Goal: Use online tool/utility: Utilize a website feature to perform a specific function

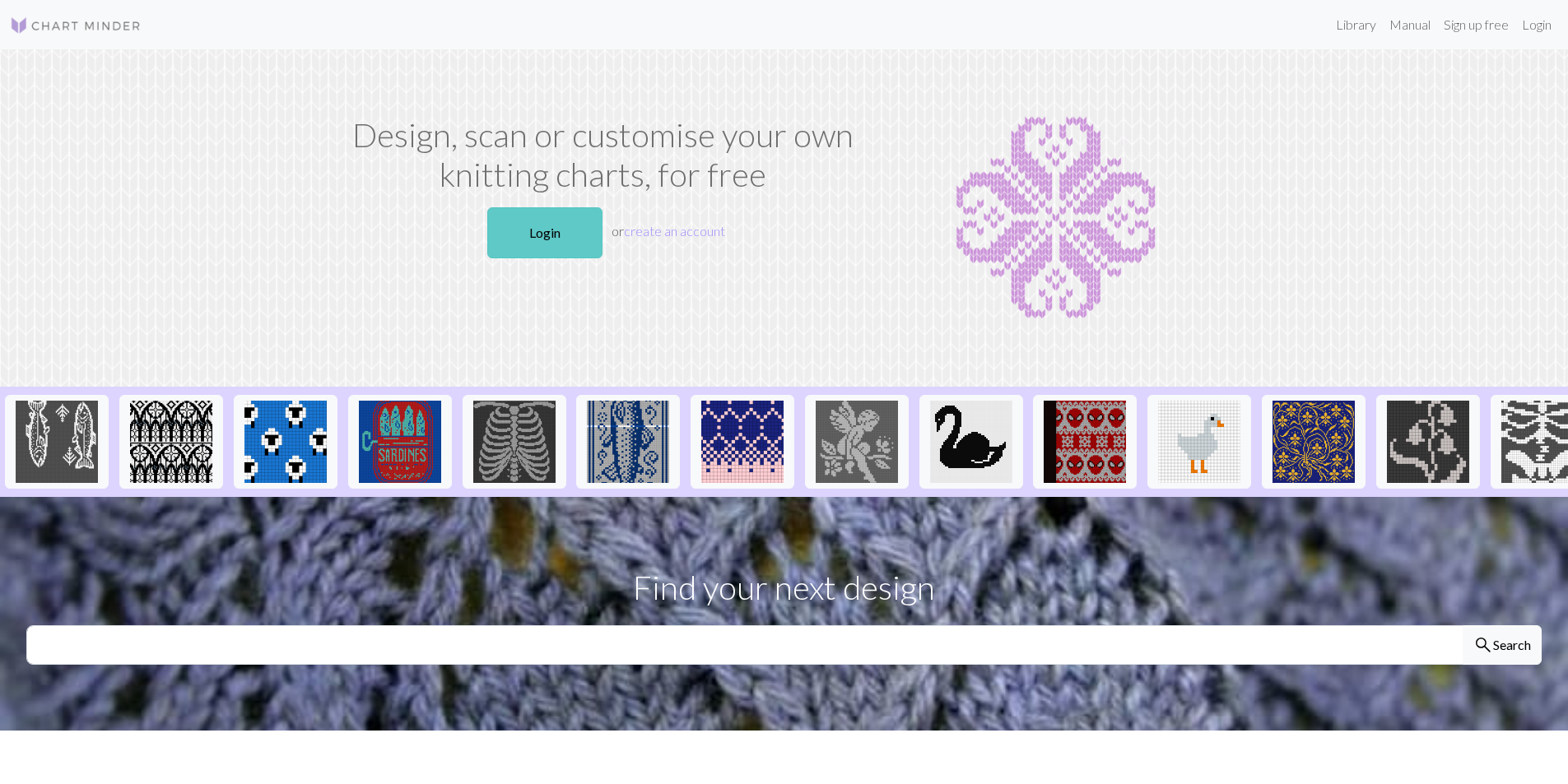
click at [549, 218] on link "Login" at bounding box center [544, 233] width 115 height 51
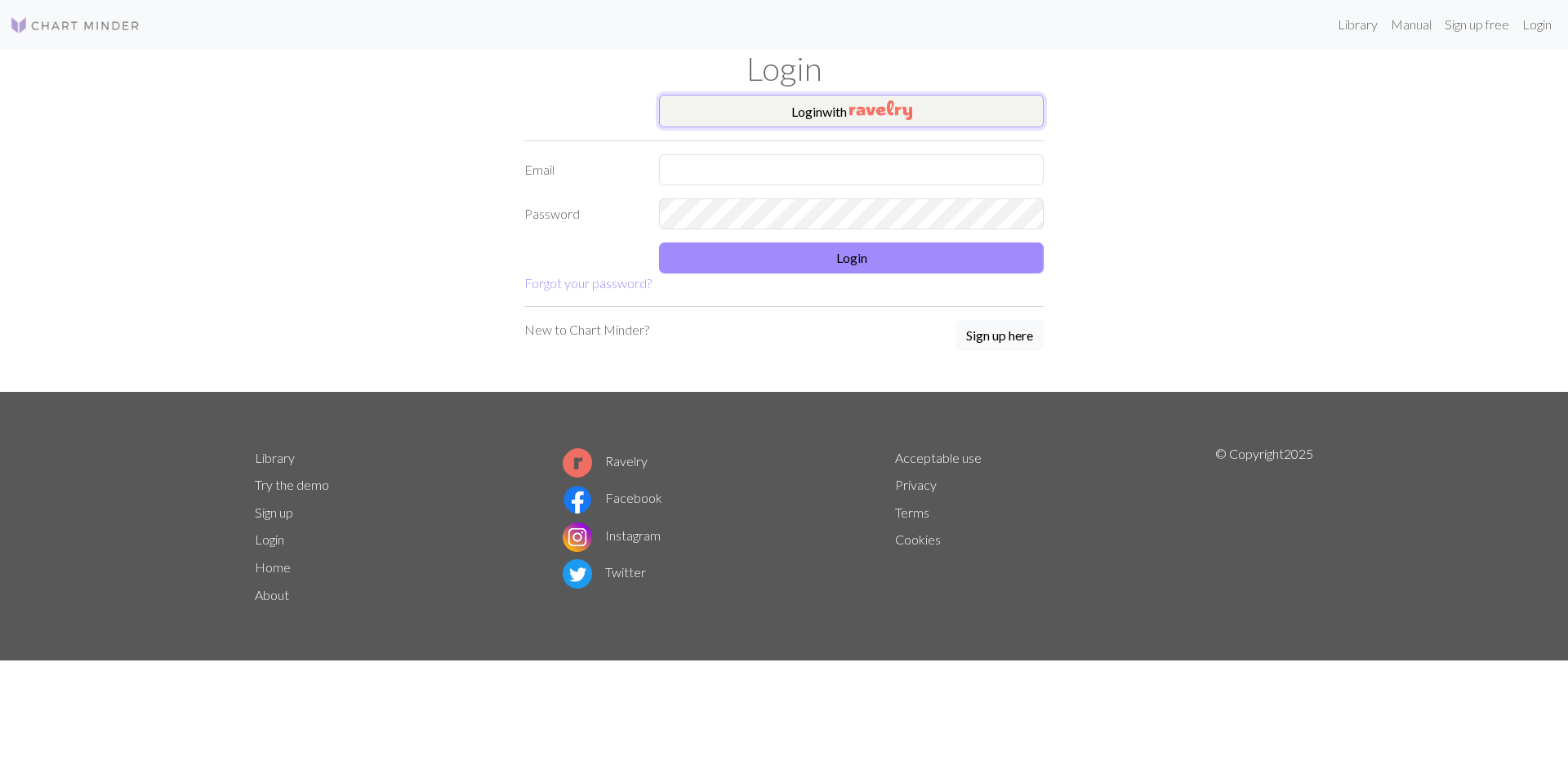
click at [823, 109] on button "Login with" at bounding box center [851, 110] width 385 height 32
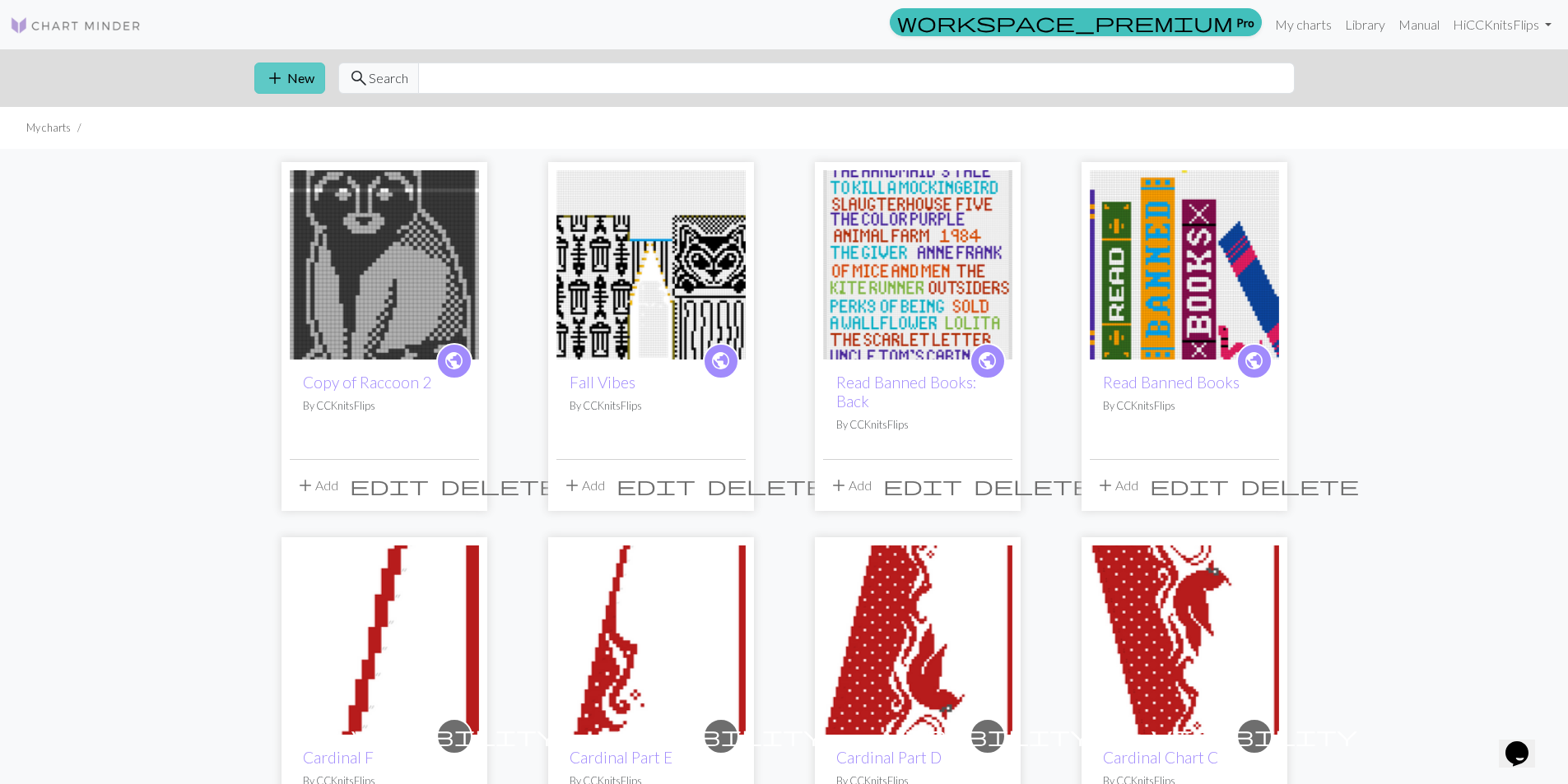
click at [294, 87] on button "add New" at bounding box center [289, 79] width 71 height 31
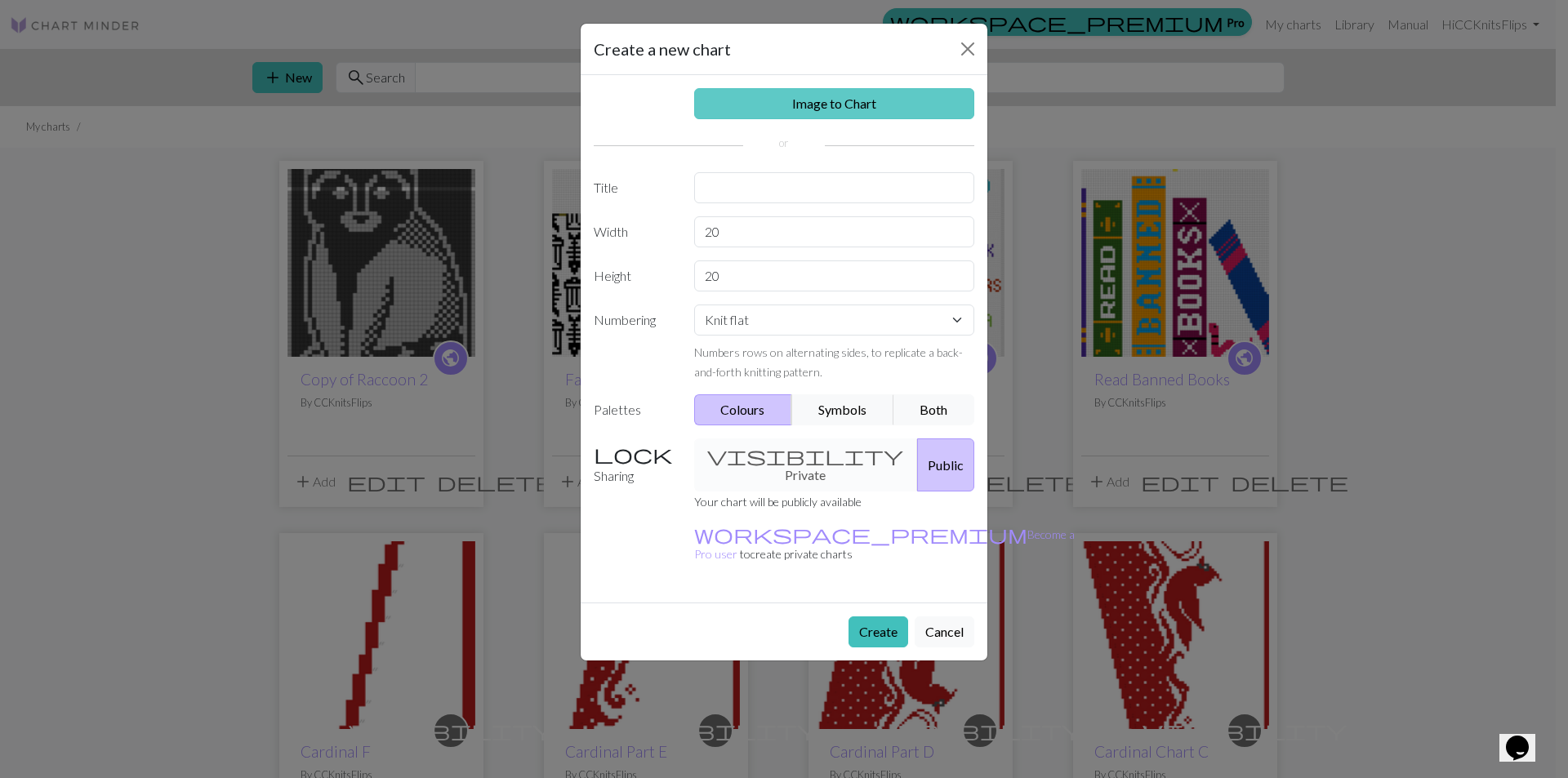
click at [837, 90] on link "Image to Chart" at bounding box center [835, 103] width 281 height 31
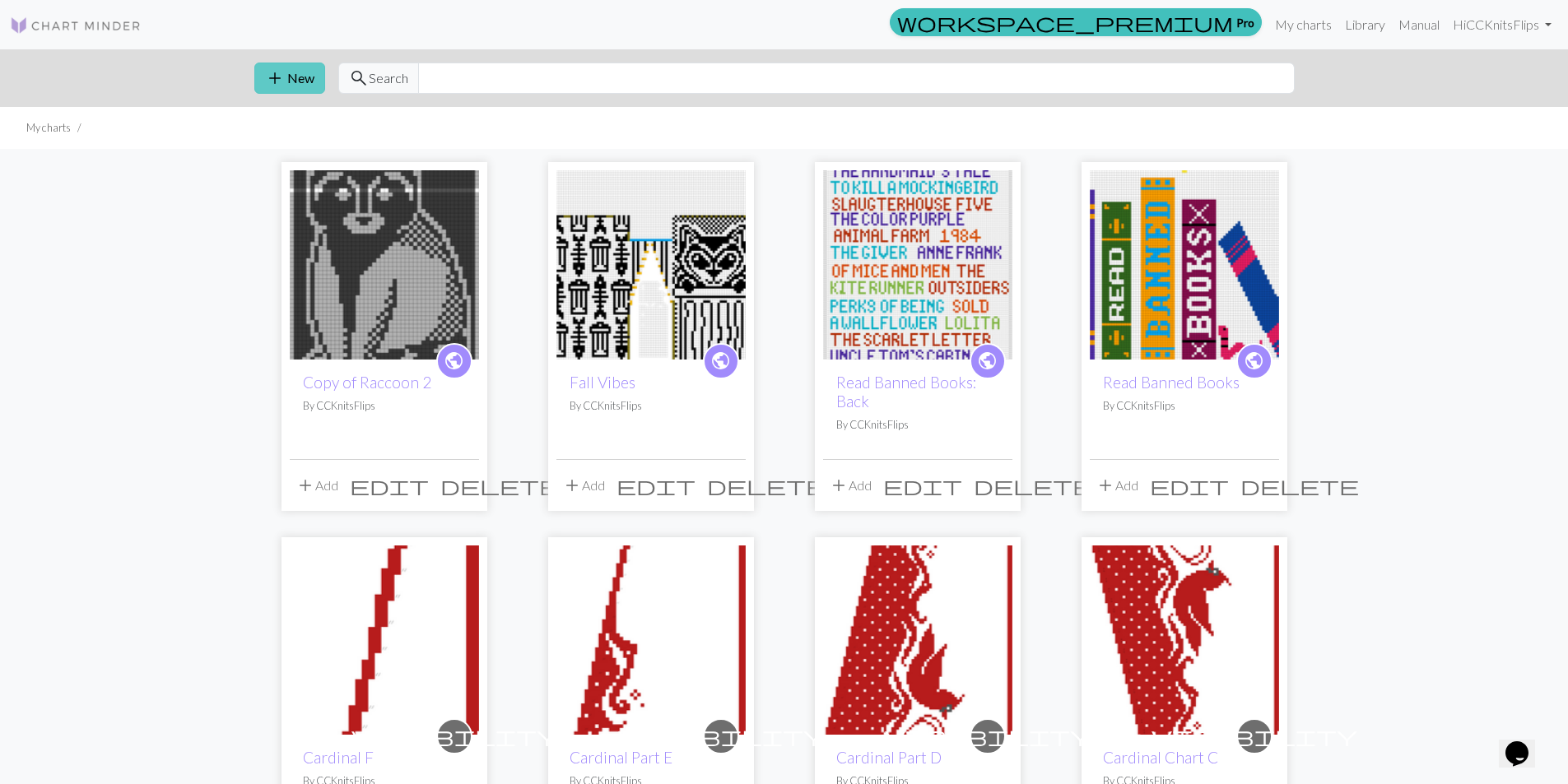
click at [289, 80] on button "add New" at bounding box center [289, 79] width 71 height 31
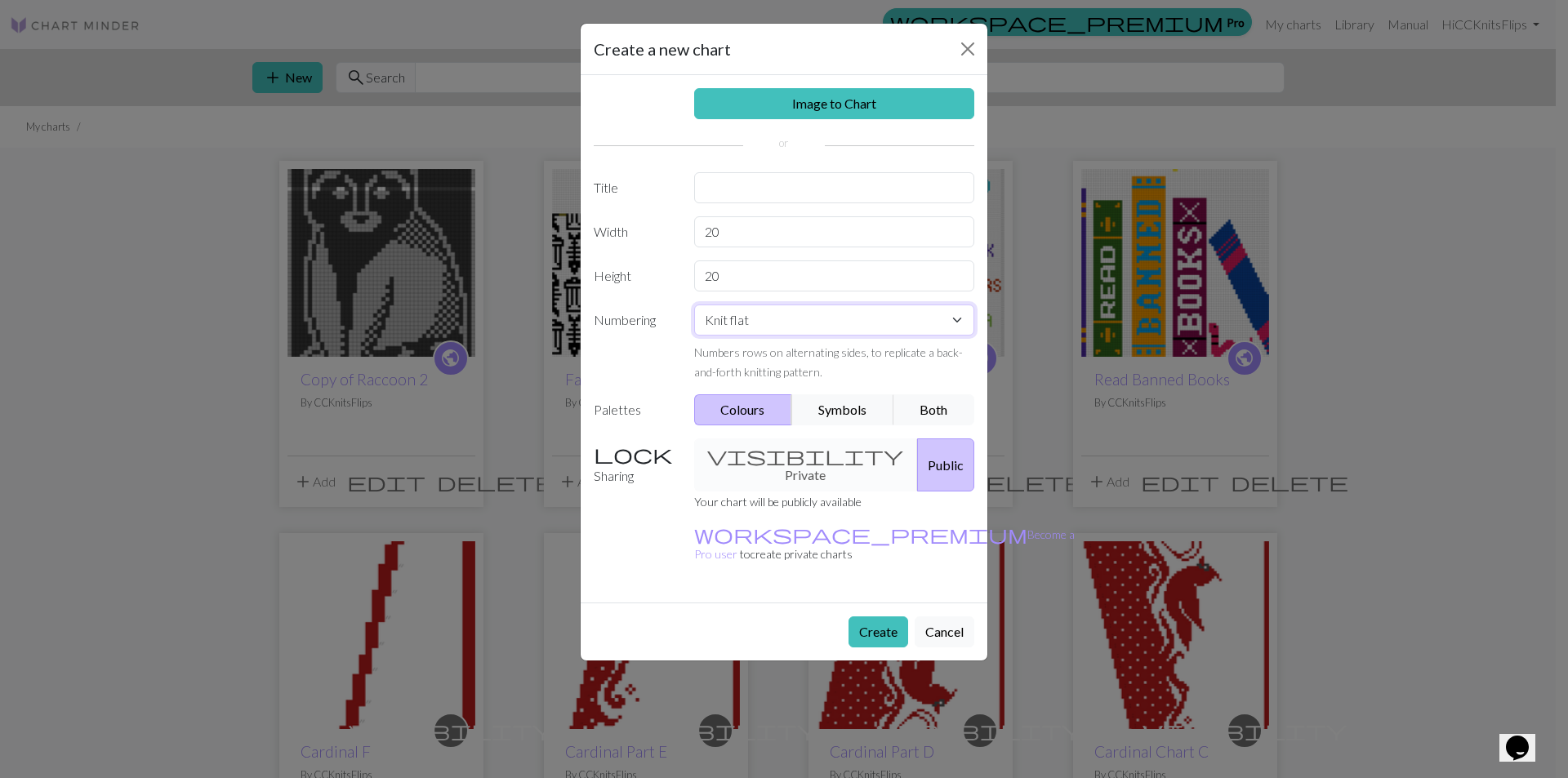
click at [765, 324] on select "Knit flat Knit in the round Lace knitting Cross stitch" at bounding box center [835, 320] width 281 height 31
select select "round"
click at [694, 305] on select "Knit flat Knit in the round Lace knitting Cross stitch" at bounding box center [835, 320] width 281 height 31
click at [740, 282] on input "20" at bounding box center [835, 276] width 281 height 31
type input "2"
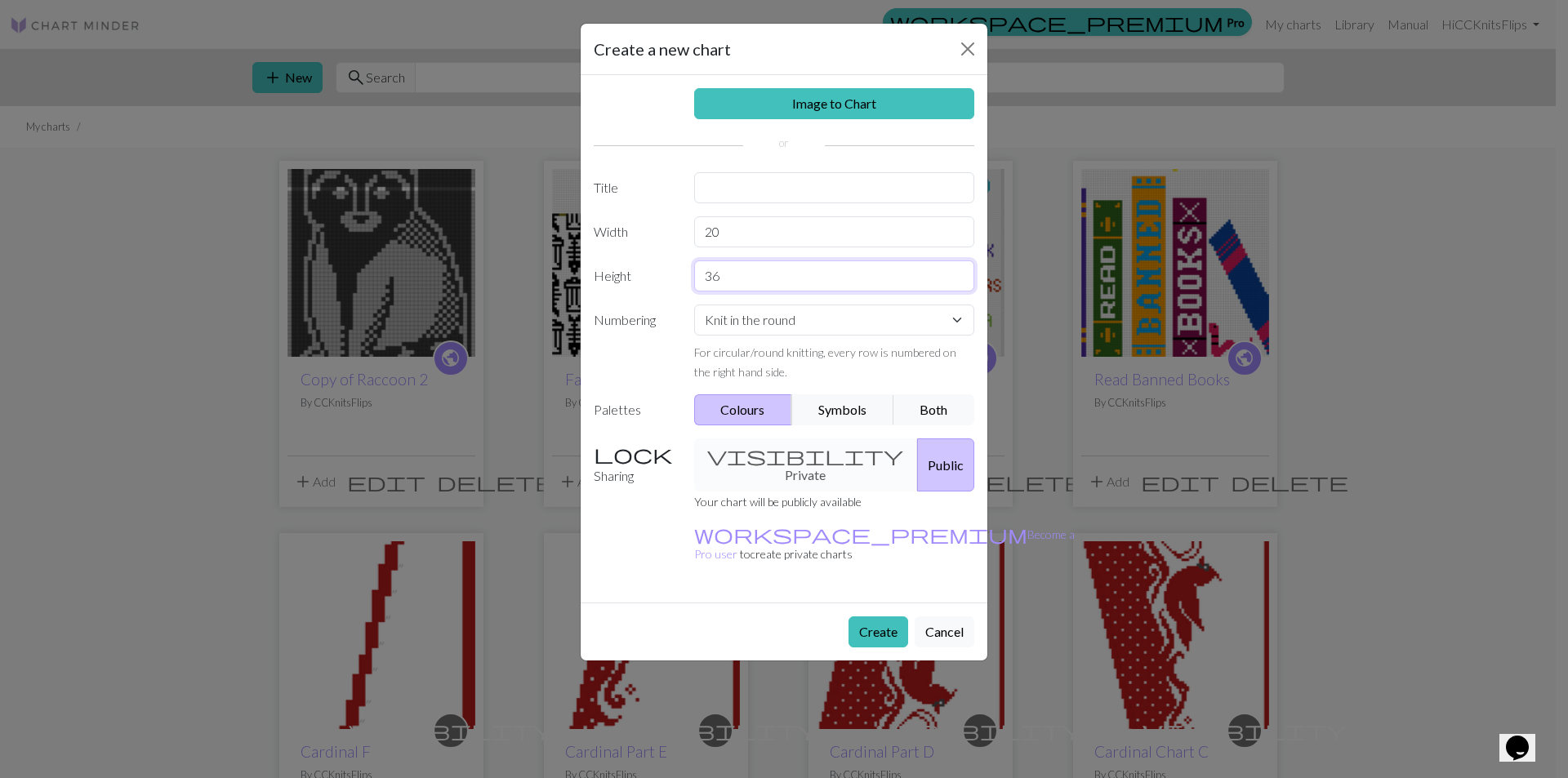
type input "36"
drag, startPoint x: 737, startPoint y: 232, endPoint x: 692, endPoint y: 236, distance: 45.2
click at [692, 236] on div "20" at bounding box center [835, 232] width 301 height 31
type input "48"
click at [721, 190] on input "text" at bounding box center [835, 188] width 281 height 31
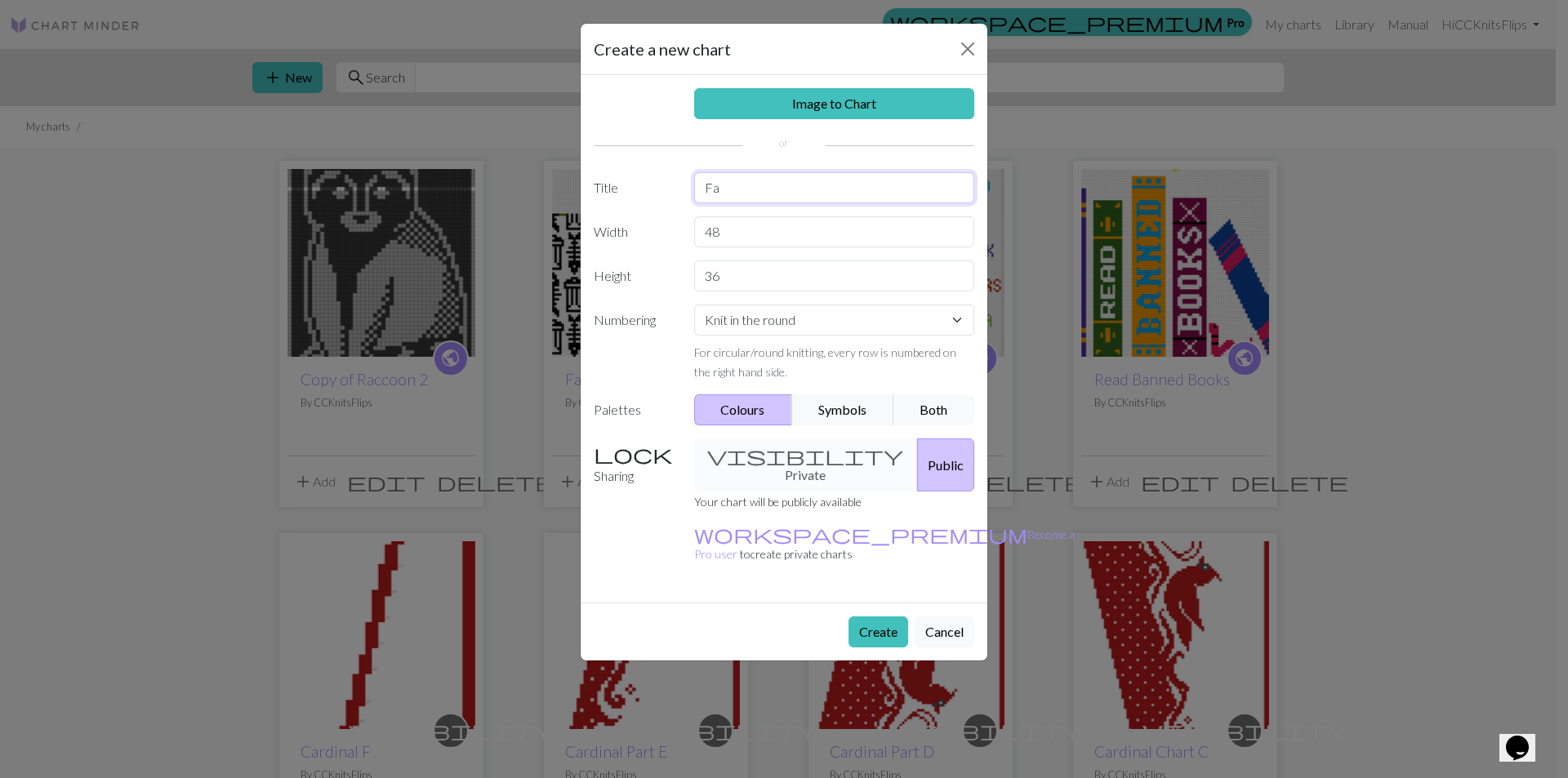
type input "F"
type input "Dainty Fields"
click at [869, 617] on button "Create" at bounding box center [878, 633] width 60 height 31
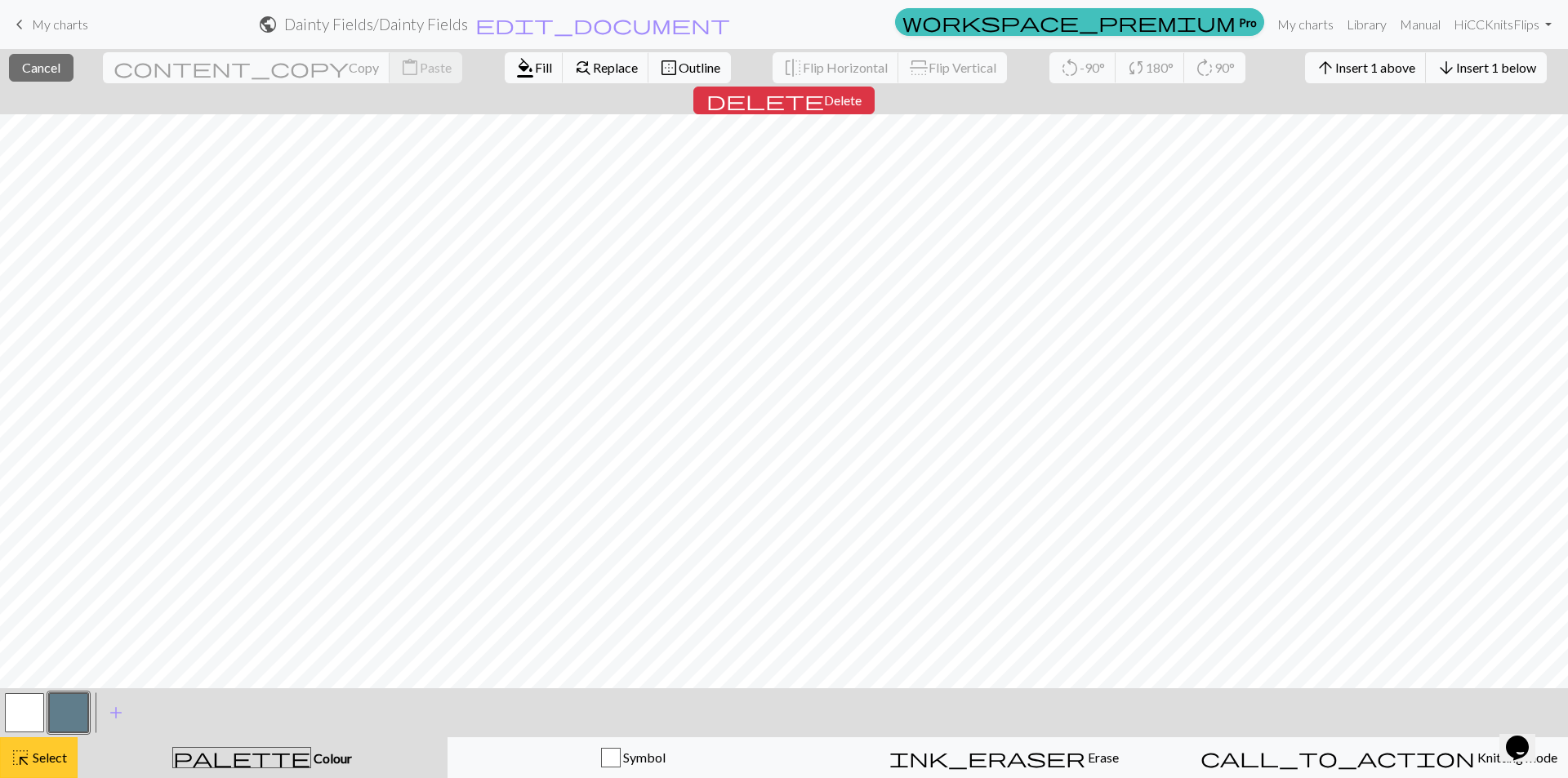
click at [59, 748] on div "highlight_alt Select Select" at bounding box center [39, 758] width 57 height 20
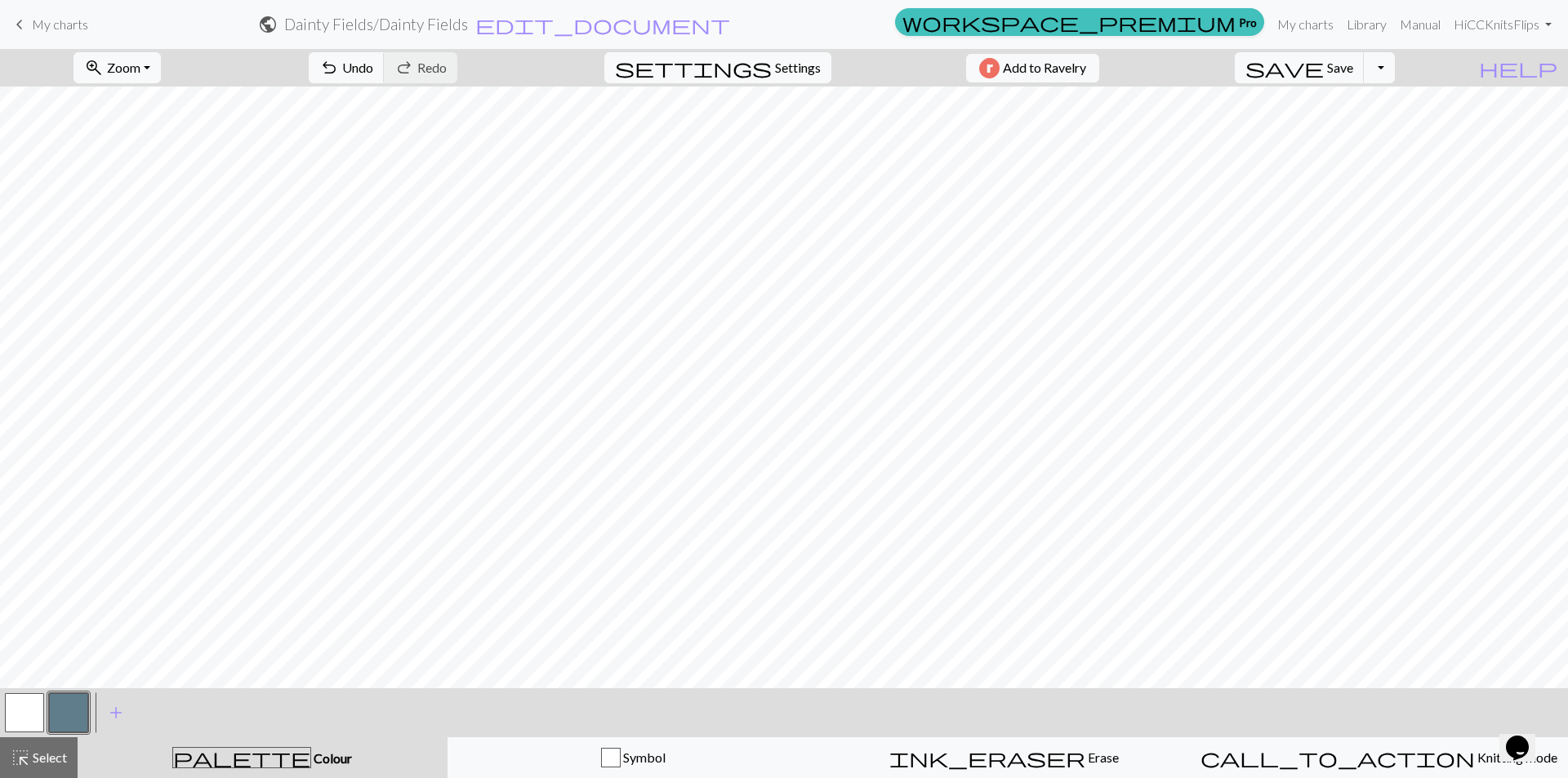
click at [22, 710] on button "button" at bounding box center [24, 713] width 39 height 39
click at [60, 713] on button "button" at bounding box center [68, 713] width 39 height 39
drag, startPoint x: 34, startPoint y: 715, endPoint x: 58, endPoint y: 697, distance: 30.0
click at [34, 714] on button "button" at bounding box center [24, 713] width 39 height 39
click at [78, 707] on button "button" at bounding box center [68, 713] width 39 height 39
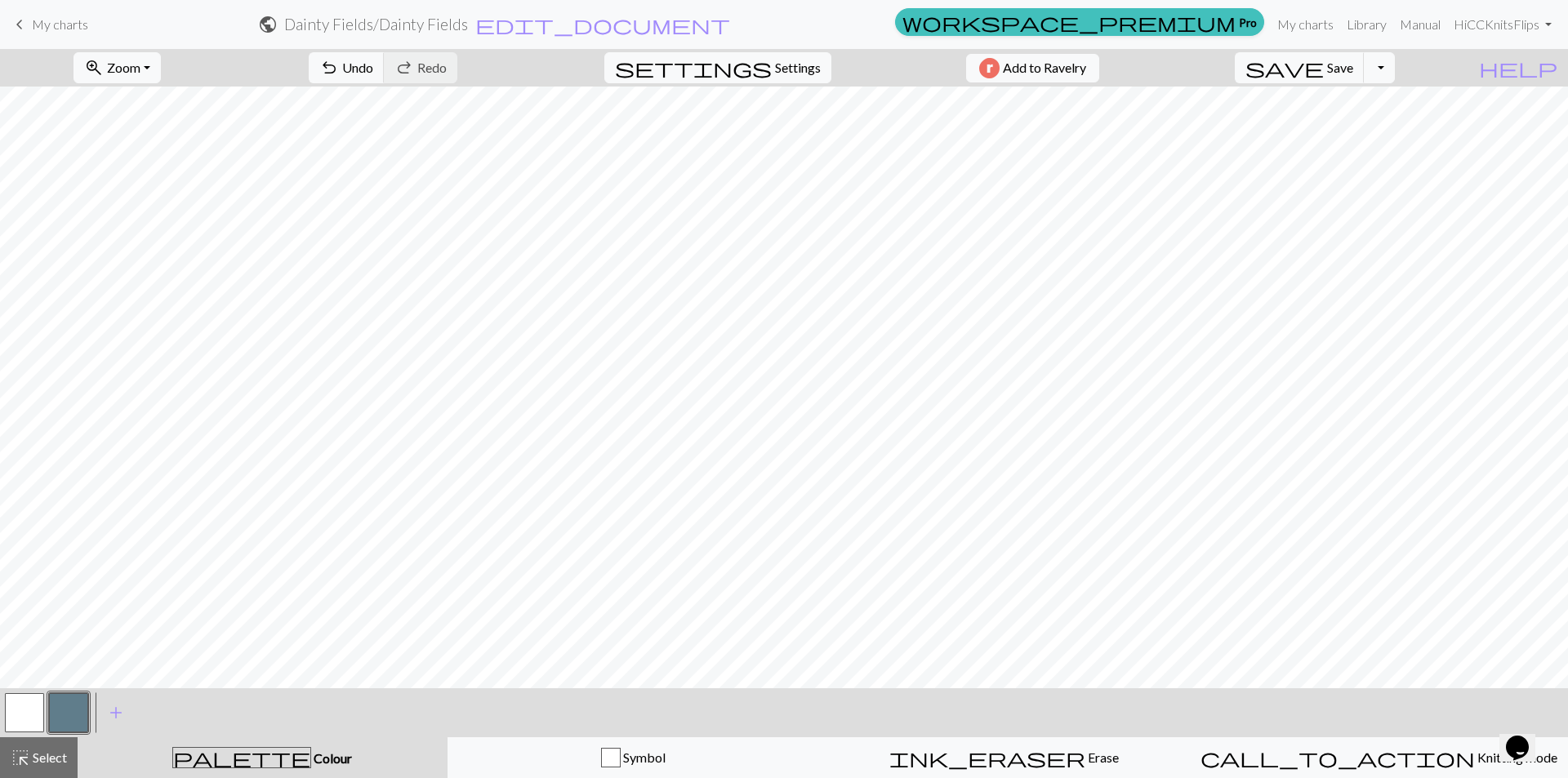
click at [38, 713] on button "button" at bounding box center [24, 713] width 39 height 39
click at [43, 713] on button "button" at bounding box center [24, 713] width 39 height 39
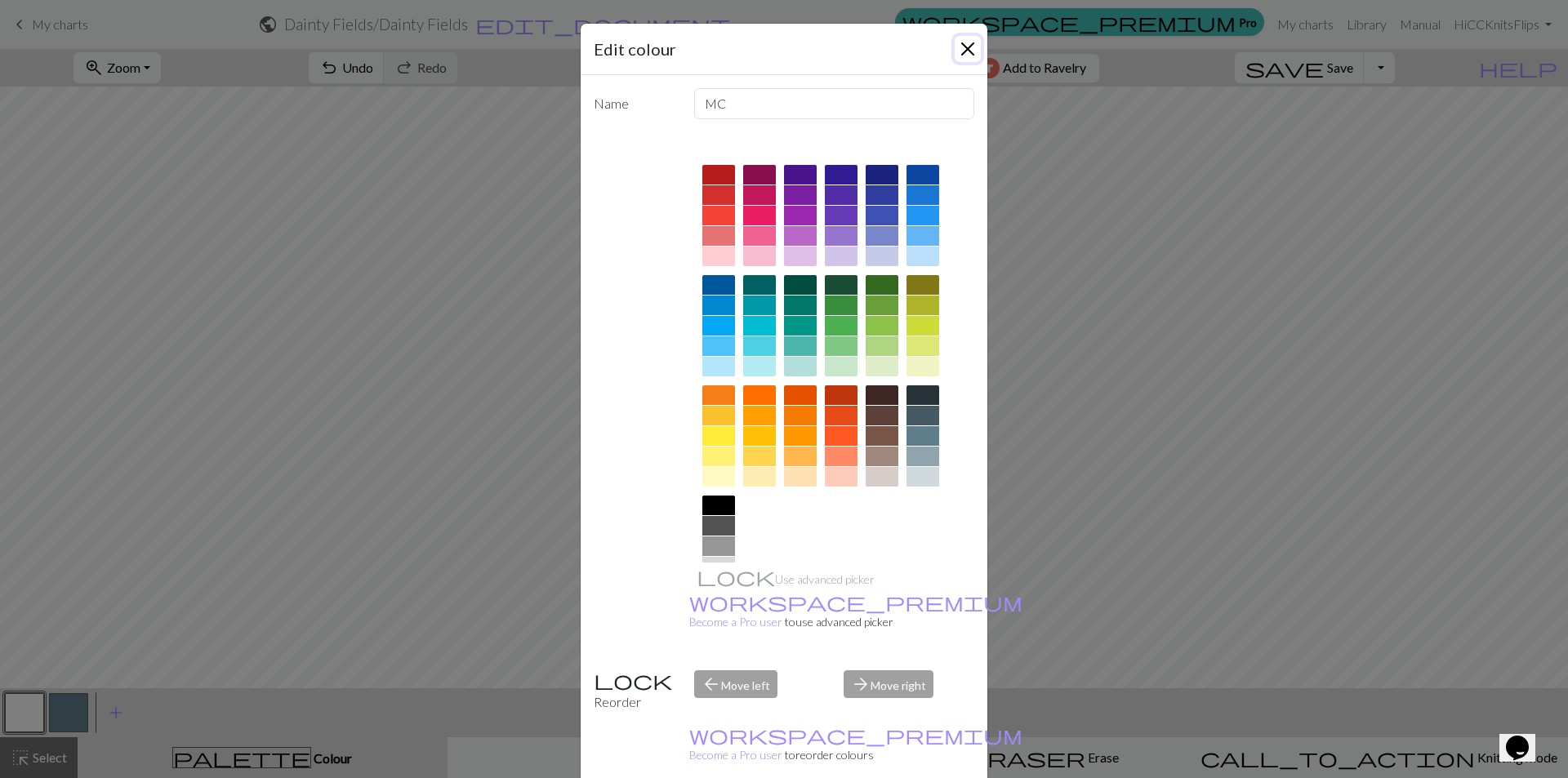
click at [968, 46] on button "Close" at bounding box center [968, 49] width 26 height 26
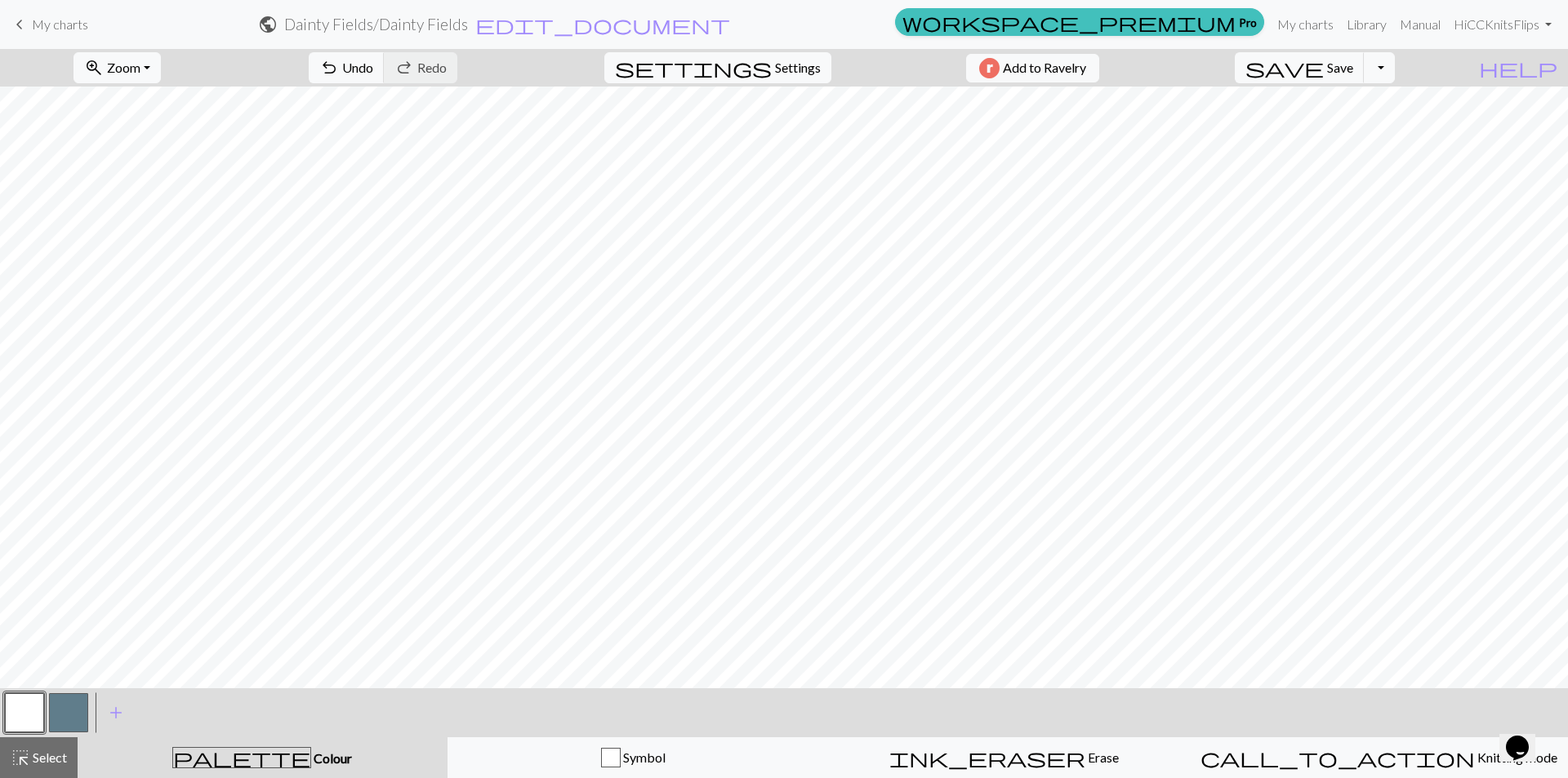
drag, startPoint x: 68, startPoint y: 710, endPoint x: 104, endPoint y: 682, distance: 45.6
click at [82, 699] on button "button" at bounding box center [68, 713] width 39 height 39
click at [26, 704] on button "button" at bounding box center [24, 713] width 39 height 39
click at [61, 713] on button "button" at bounding box center [68, 713] width 39 height 39
click at [32, 709] on button "button" at bounding box center [24, 713] width 39 height 39
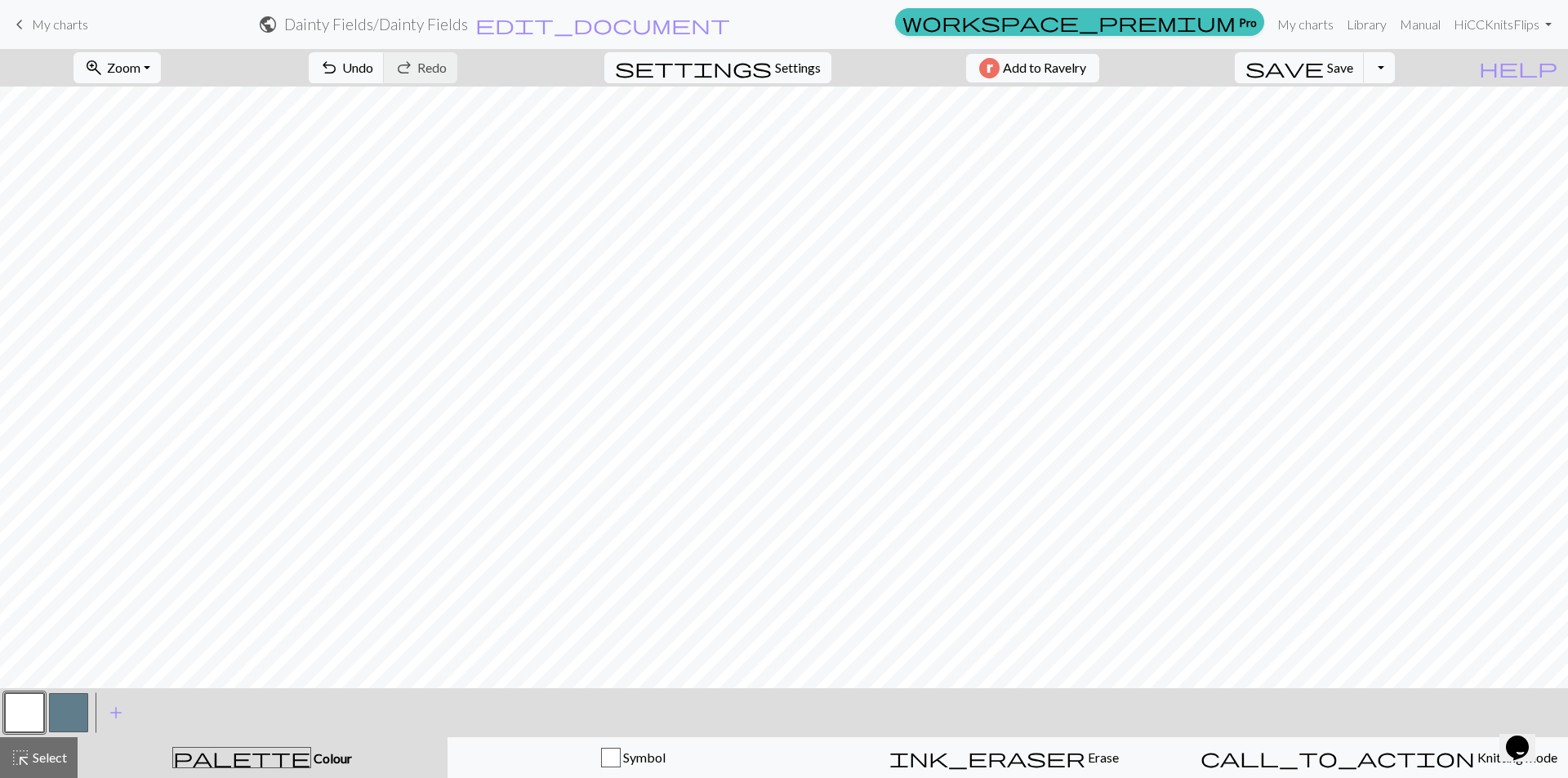
click at [29, 713] on button "button" at bounding box center [24, 713] width 39 height 39
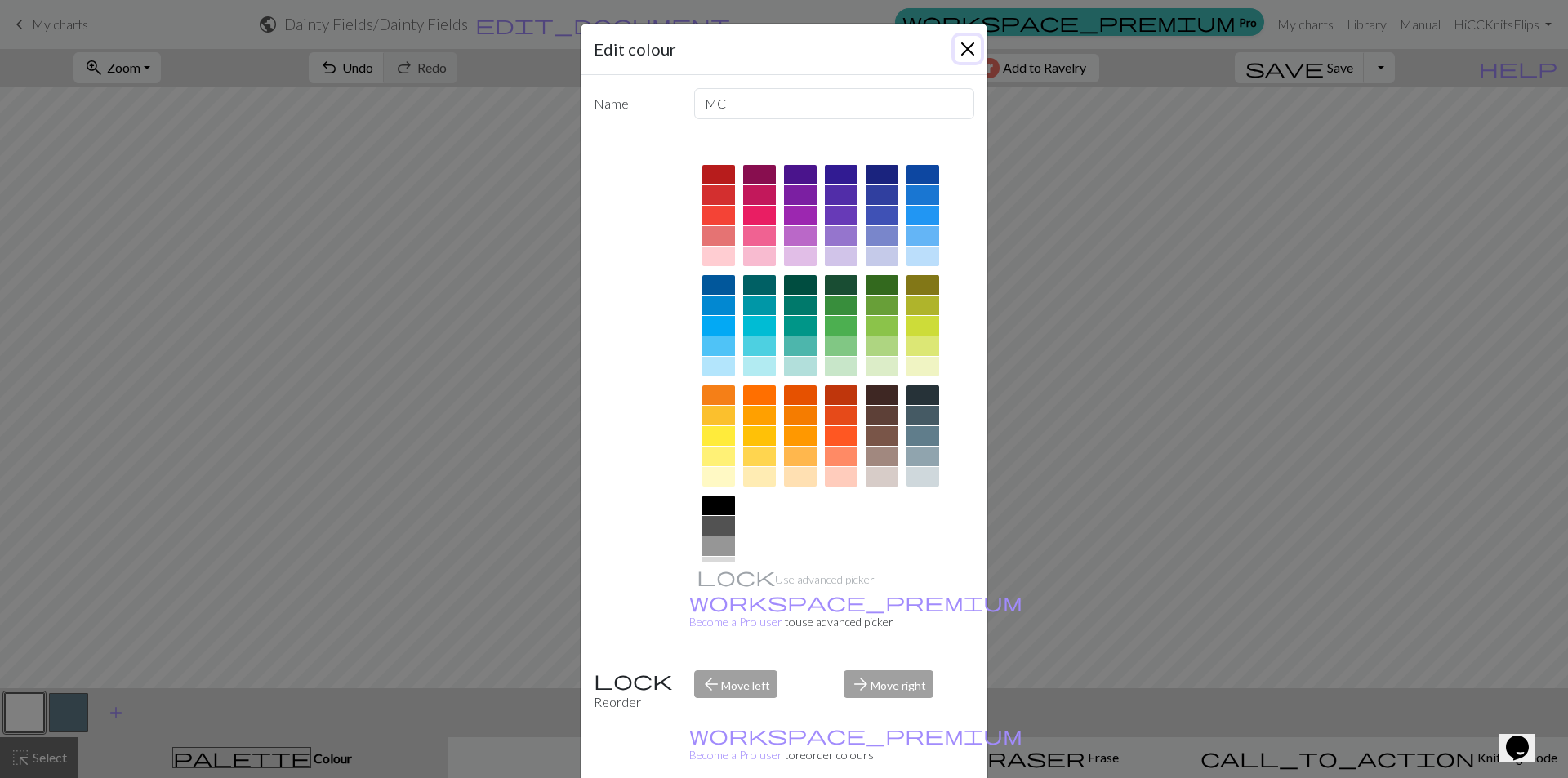
click at [960, 48] on button "Close" at bounding box center [968, 49] width 26 height 26
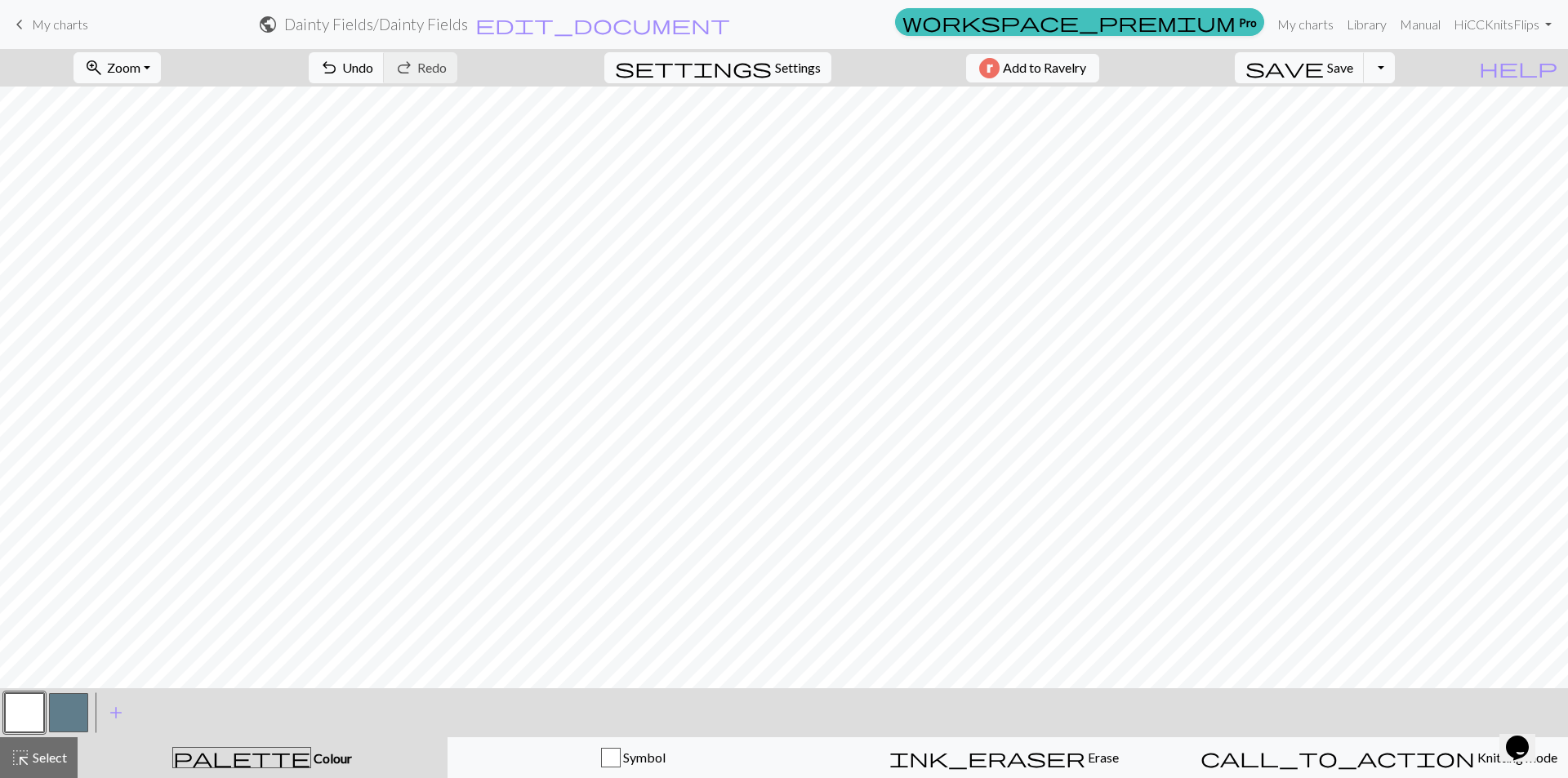
drag, startPoint x: 60, startPoint y: 717, endPoint x: 100, endPoint y: 688, distance: 49.4
click at [61, 717] on button "button" at bounding box center [68, 713] width 39 height 39
drag, startPoint x: 22, startPoint y: 702, endPoint x: 70, endPoint y: 676, distance: 54.6
click at [32, 698] on button "button" at bounding box center [24, 713] width 39 height 39
click at [64, 713] on button "button" at bounding box center [68, 713] width 39 height 39
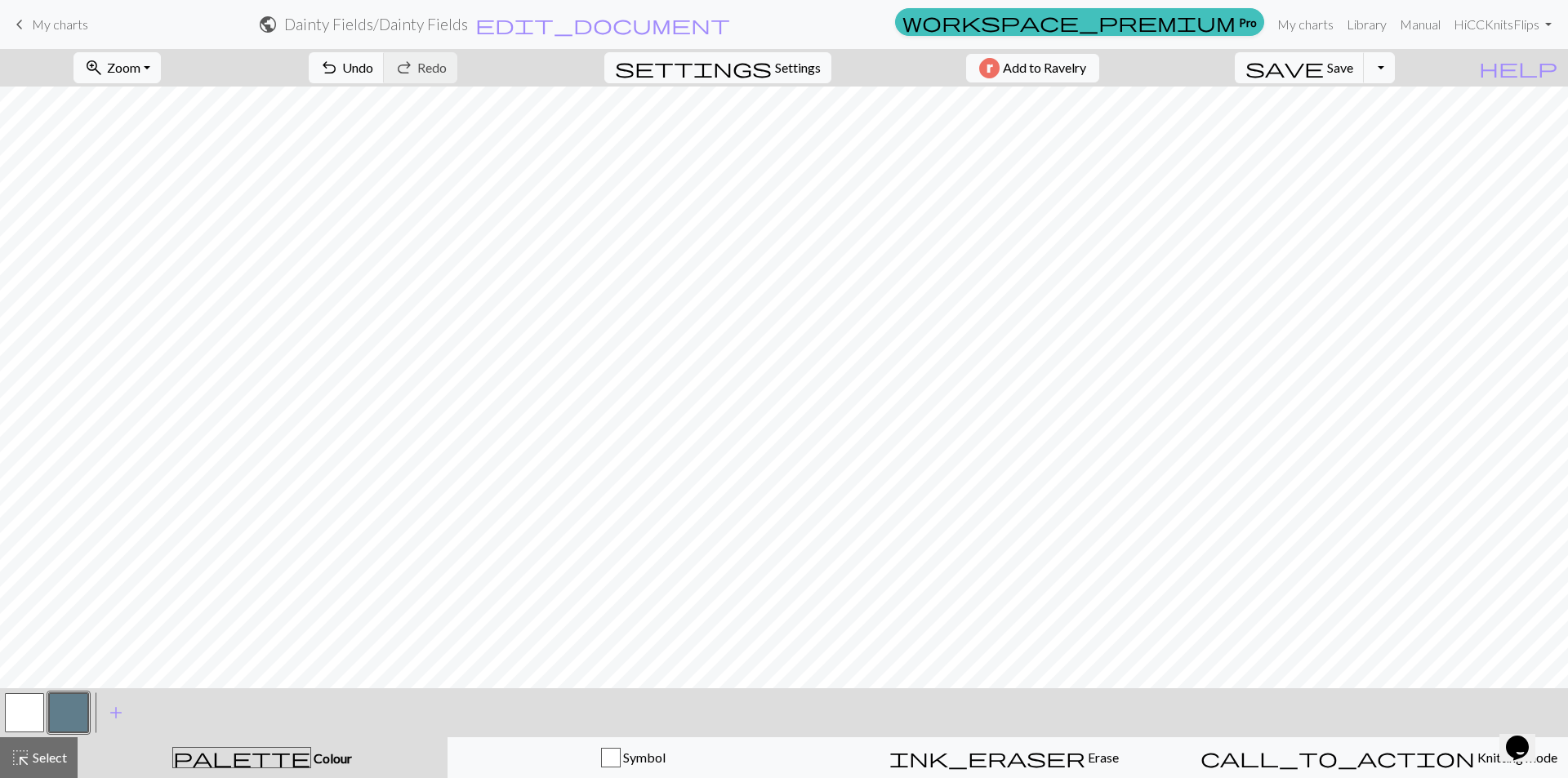
click at [27, 709] on button "button" at bounding box center [24, 713] width 39 height 39
click at [82, 719] on button "button" at bounding box center [68, 713] width 39 height 39
click at [373, 66] on span "Undo" at bounding box center [357, 67] width 31 height 16
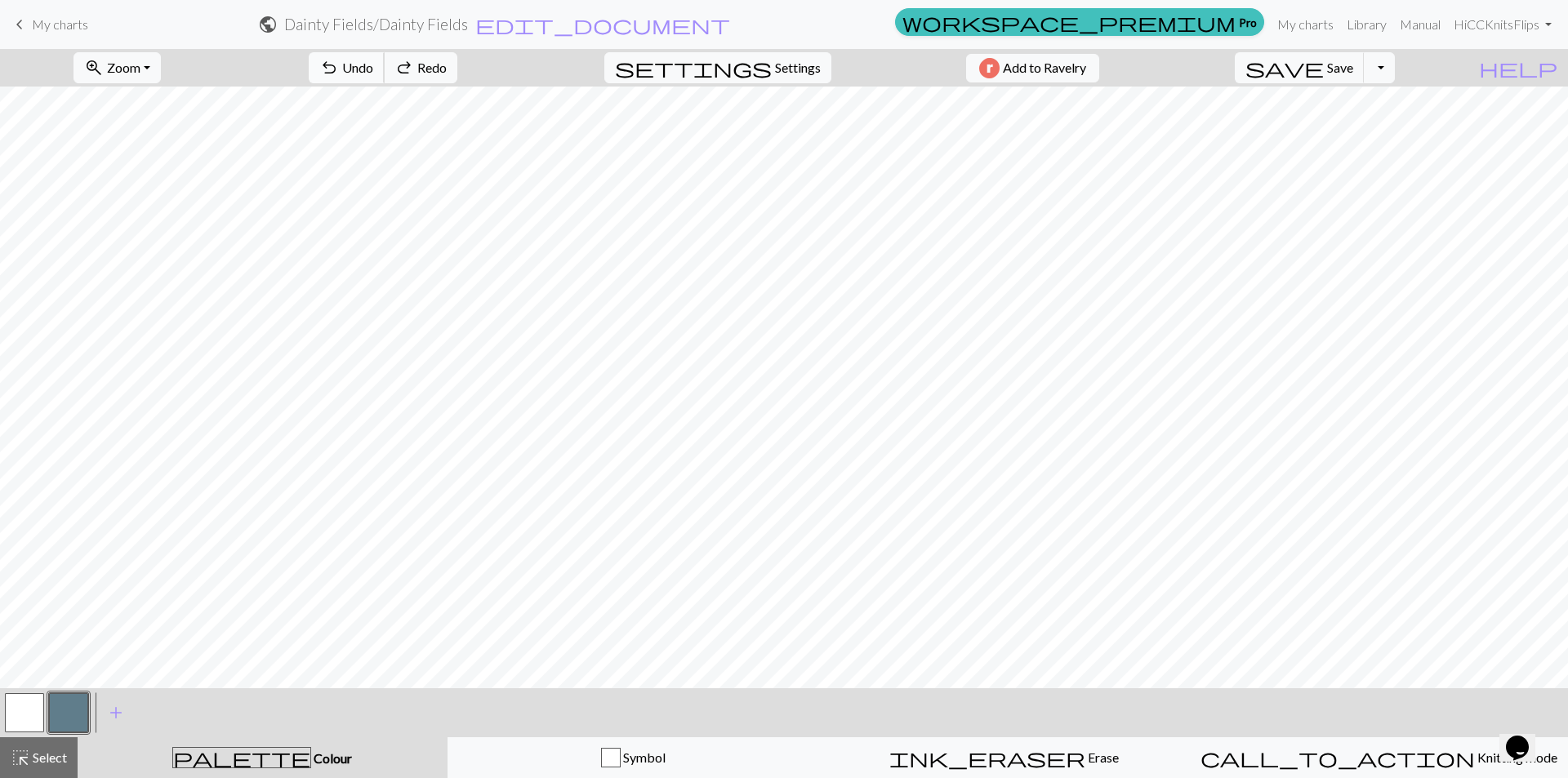
click at [373, 66] on span "Undo" at bounding box center [357, 67] width 31 height 16
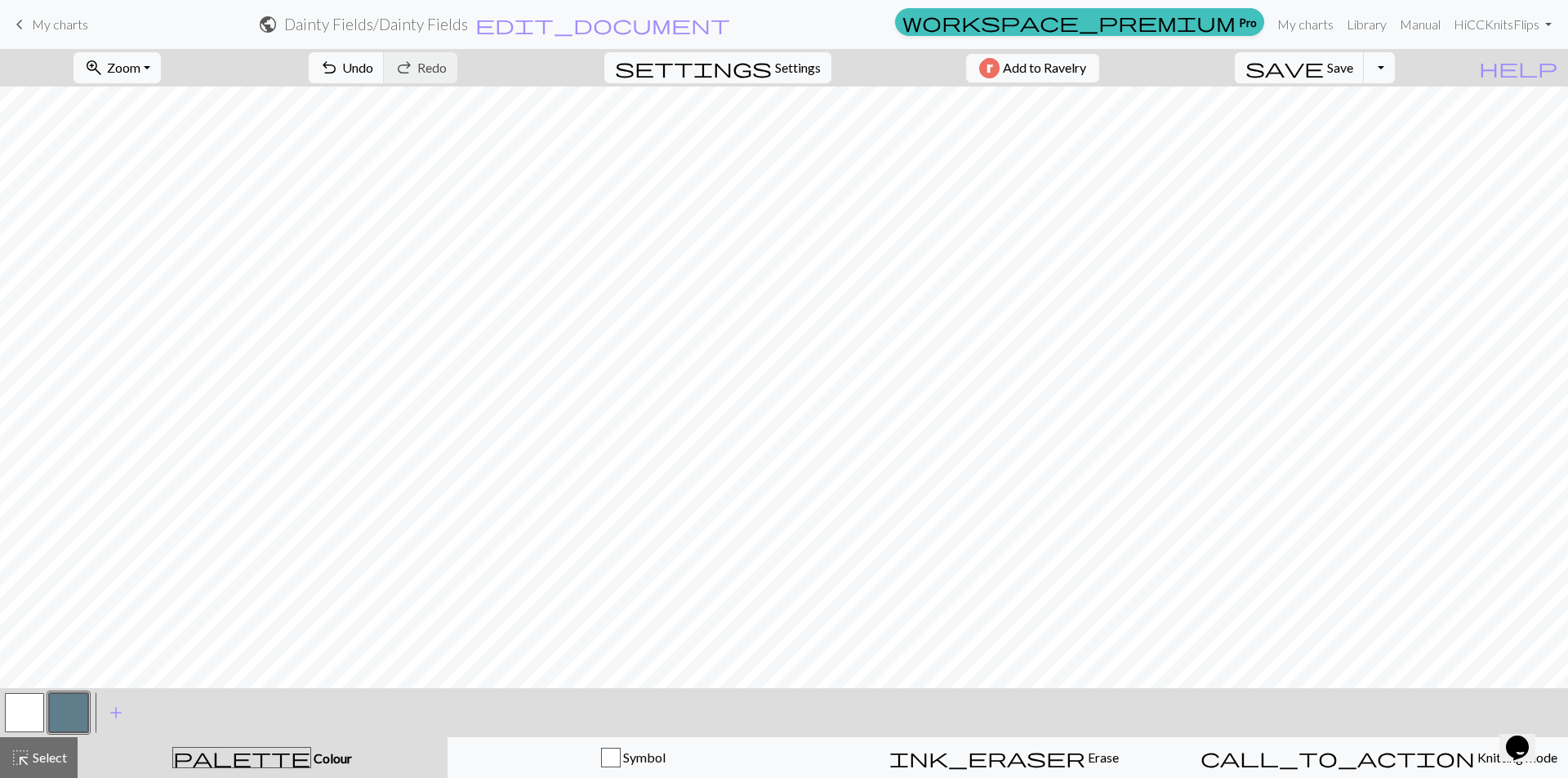
click at [12, 715] on button "button" at bounding box center [24, 713] width 39 height 39
click at [58, 707] on button "button" at bounding box center [68, 713] width 39 height 39
click at [35, 721] on button "button" at bounding box center [24, 713] width 39 height 39
click at [62, 719] on button "button" at bounding box center [68, 713] width 39 height 39
